Goal: Navigation & Orientation: Go to known website

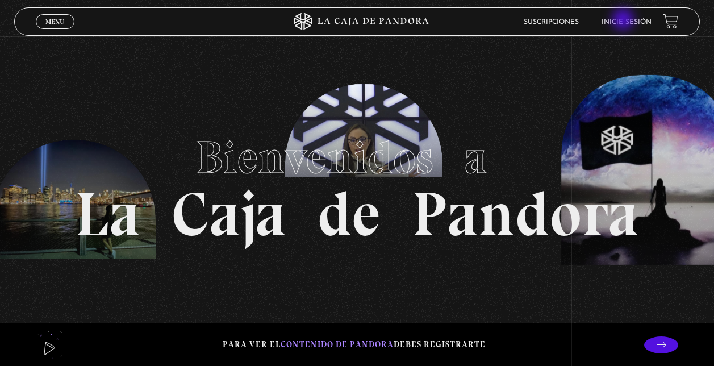
click at [625, 22] on link "Inicie sesión" at bounding box center [627, 22] width 50 height 7
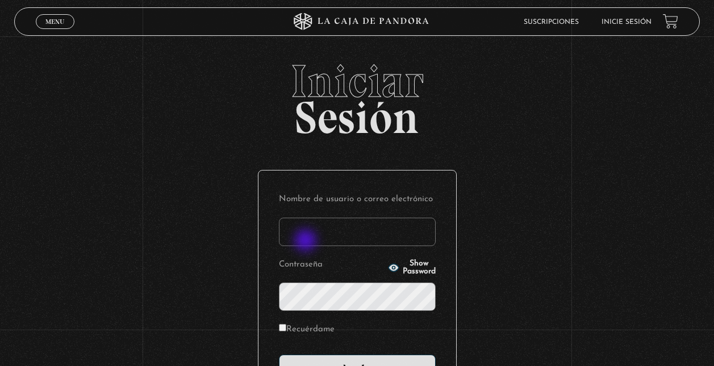
click at [307, 241] on input "Nombre de usuario o correo electrónico" at bounding box center [357, 232] width 157 height 28
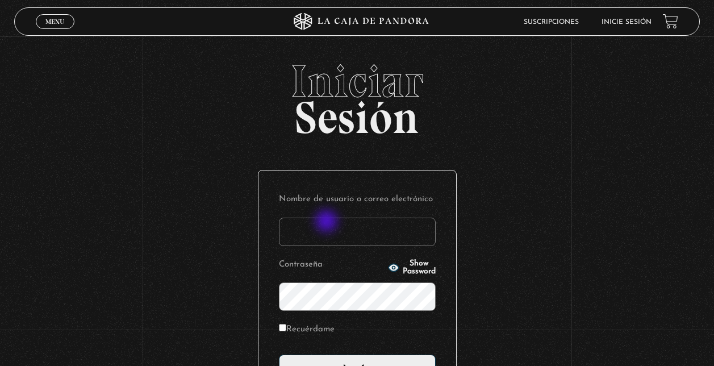
type input "fedebarquero@protonmail.com"
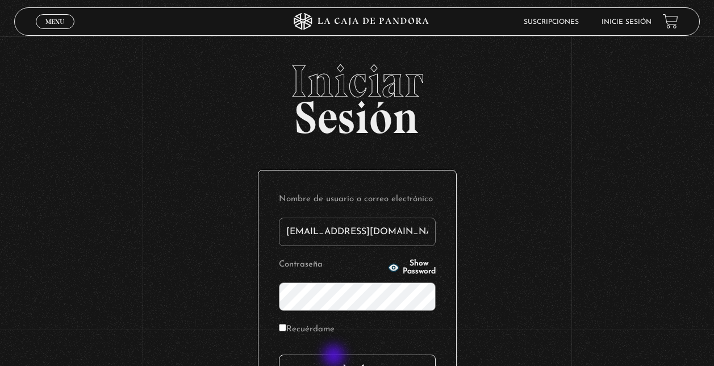
click at [335, 357] on input "Acceder" at bounding box center [357, 369] width 157 height 28
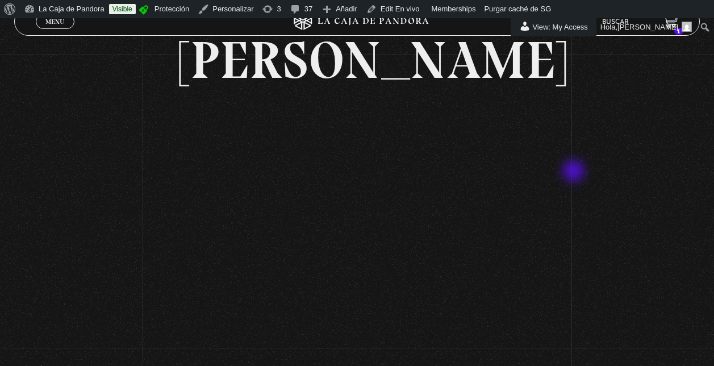
scroll to position [114, 0]
